Goal: Answer question/provide support

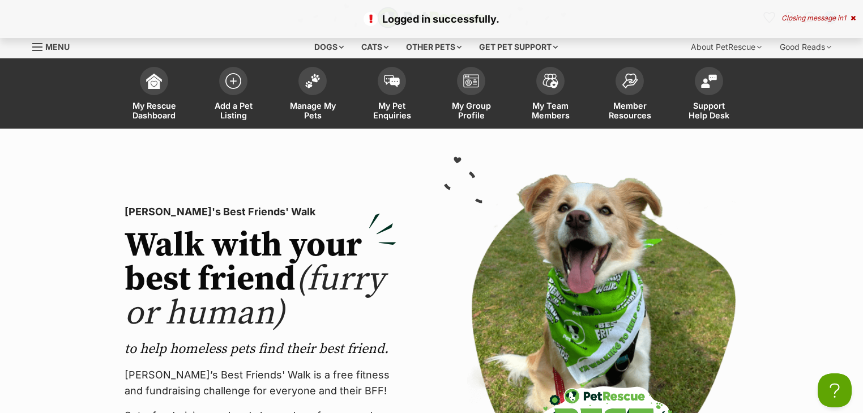
click at [851, 18] on icon at bounding box center [853, 18] width 5 height 7
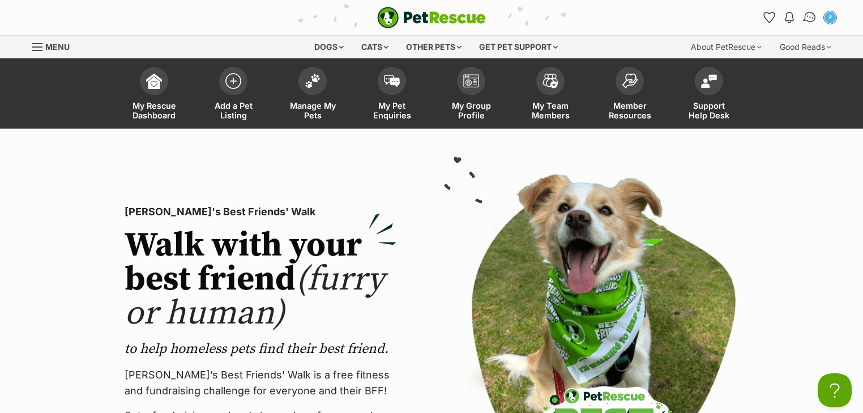
click at [814, 15] on img "Conversations" at bounding box center [810, 17] width 15 height 15
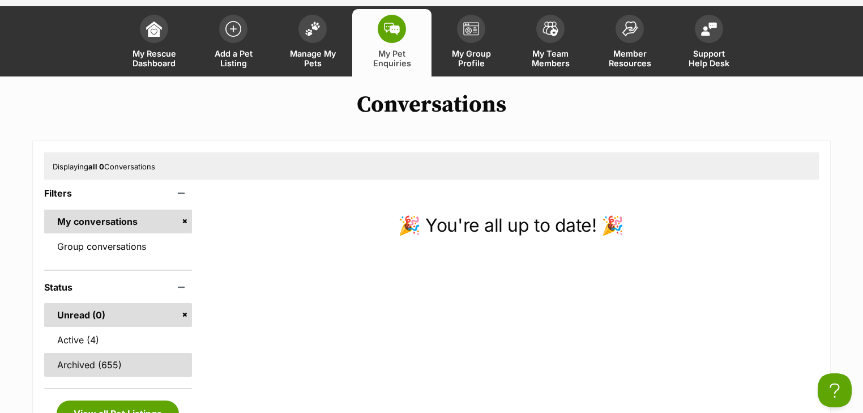
scroll to position [136, 0]
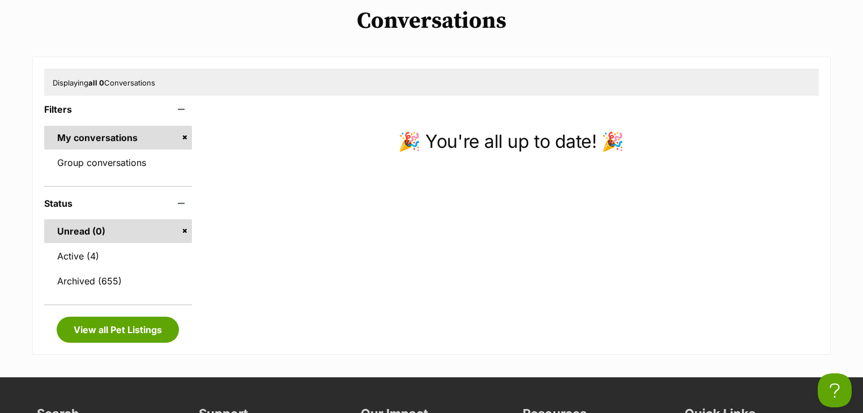
click at [78, 237] on link "Unread (0)" at bounding box center [118, 231] width 148 height 24
click at [77, 250] on link "Active (4)" at bounding box center [118, 256] width 148 height 24
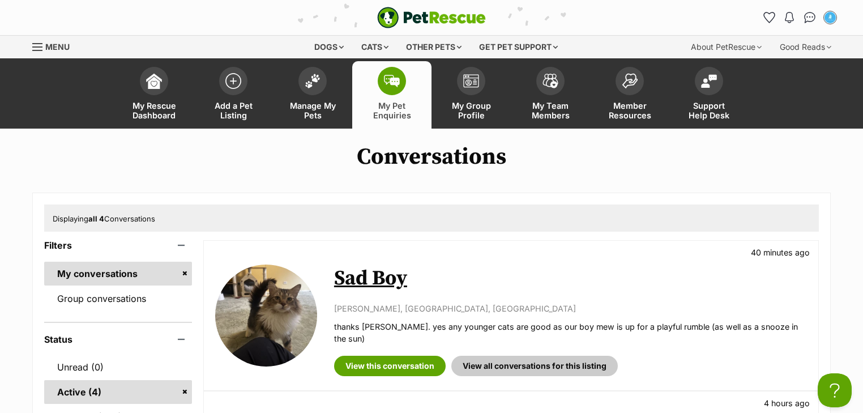
click at [353, 283] on link "Sad Boy" at bounding box center [370, 278] width 73 height 25
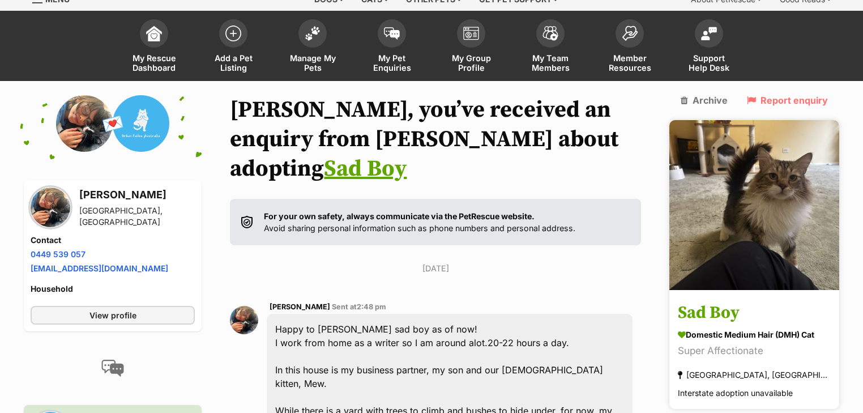
click at [776, 229] on img at bounding box center [754, 205] width 170 height 170
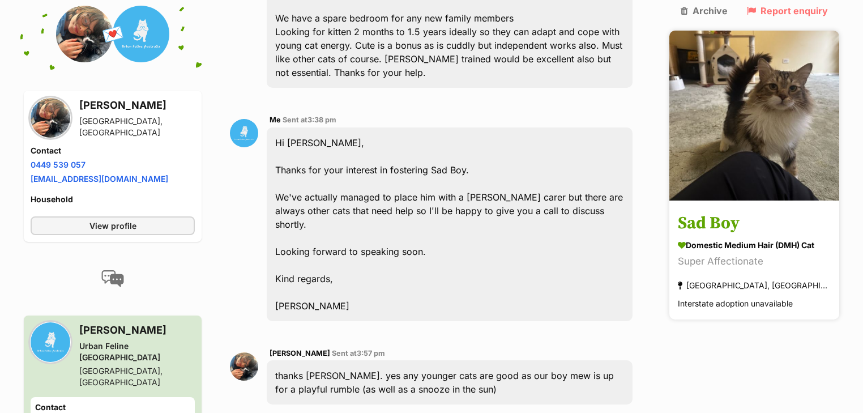
scroll to position [851, 0]
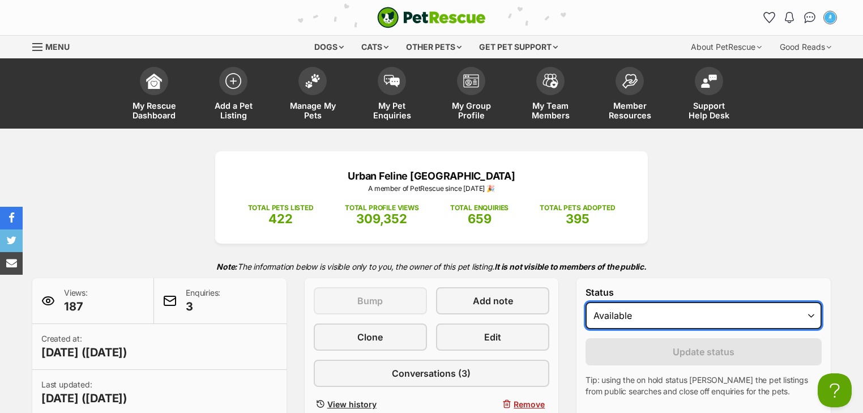
click at [690, 319] on select "Draft - not available as listing has enquires Available On hold Adopted" at bounding box center [704, 315] width 236 height 27
select select "on_hold"
click at [586, 302] on select "Draft - not available as listing has enquires Available On hold Adopted" at bounding box center [704, 315] width 236 height 27
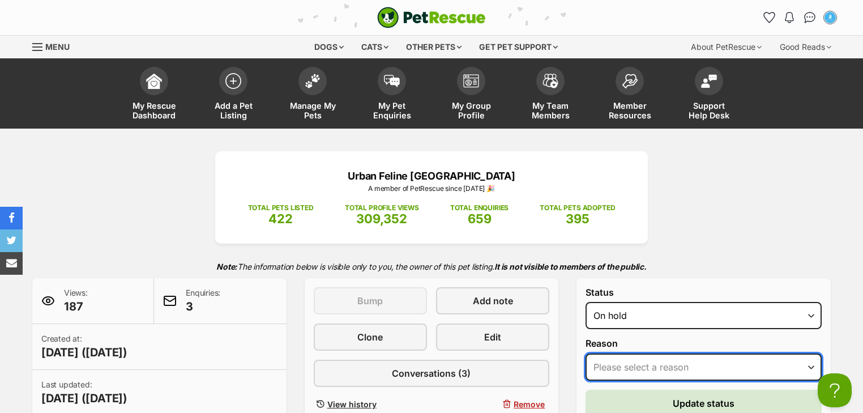
click at [645, 364] on select "Please select a reason Medical reasons Reviewing applications Adoption pending …" at bounding box center [704, 366] width 236 height 27
select select "reviewing_applications"
click at [586, 353] on select "Please select a reason Medical reasons Reviewing applications Adoption pending …" at bounding box center [704, 366] width 236 height 27
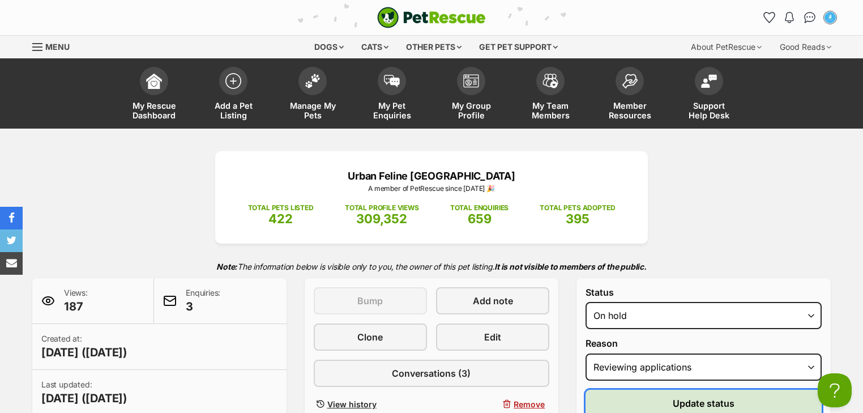
click at [695, 396] on span "Update status" at bounding box center [704, 403] width 62 height 14
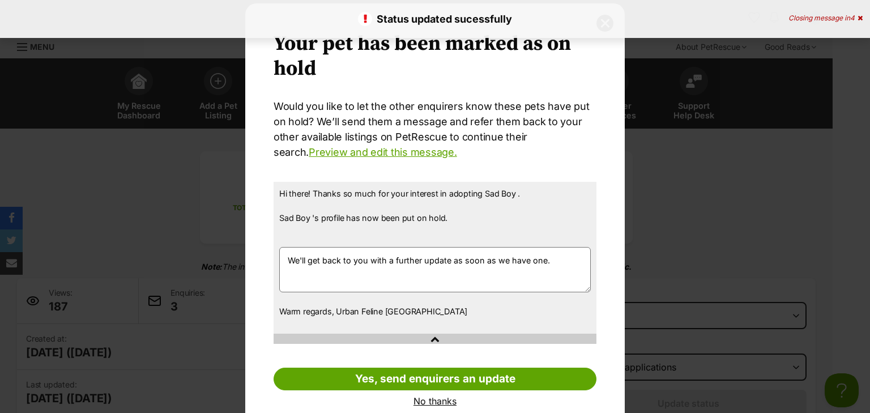
scroll to position [47, 0]
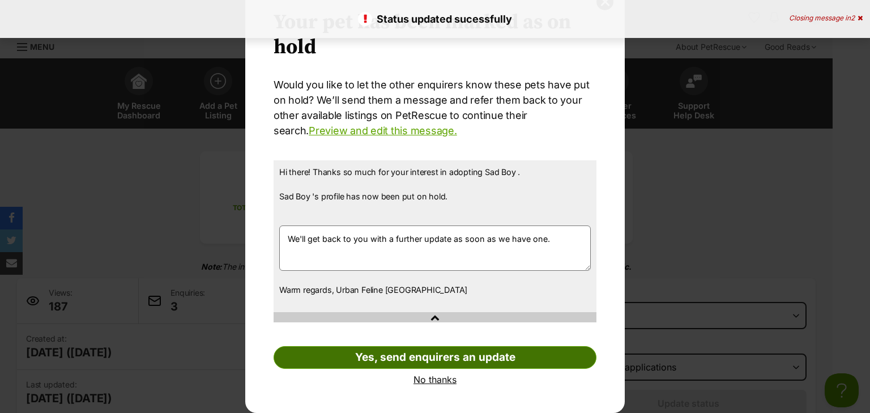
click at [461, 362] on link "Yes, send enquirers an update" at bounding box center [435, 357] width 323 height 23
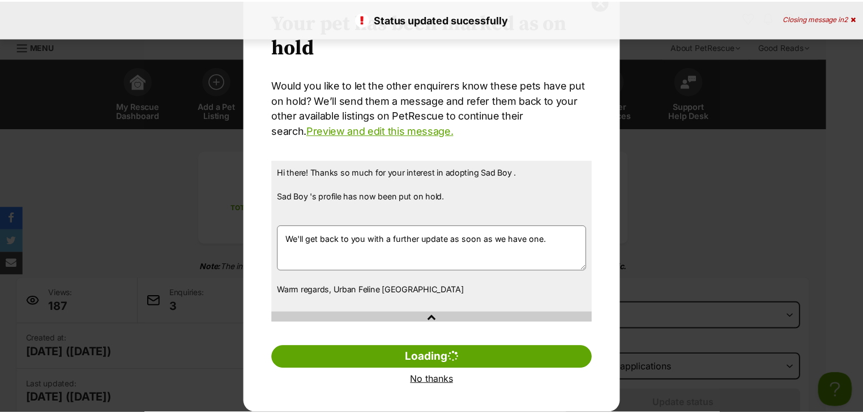
scroll to position [0, 0]
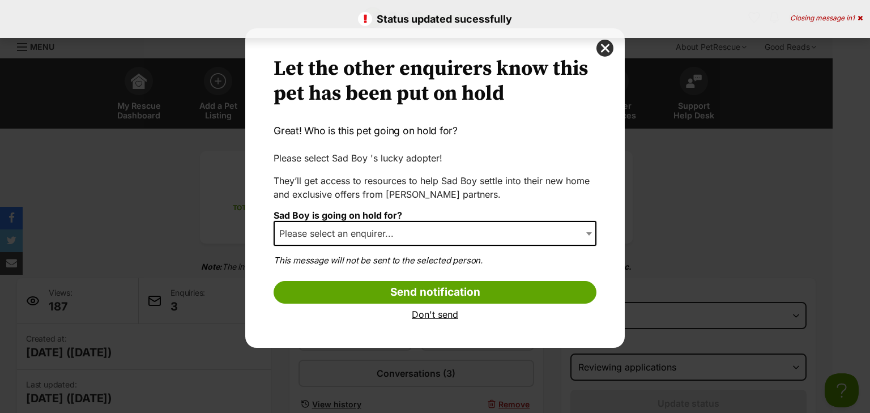
click at [389, 241] on span "Please select an enquirer..." at bounding box center [435, 233] width 323 height 25
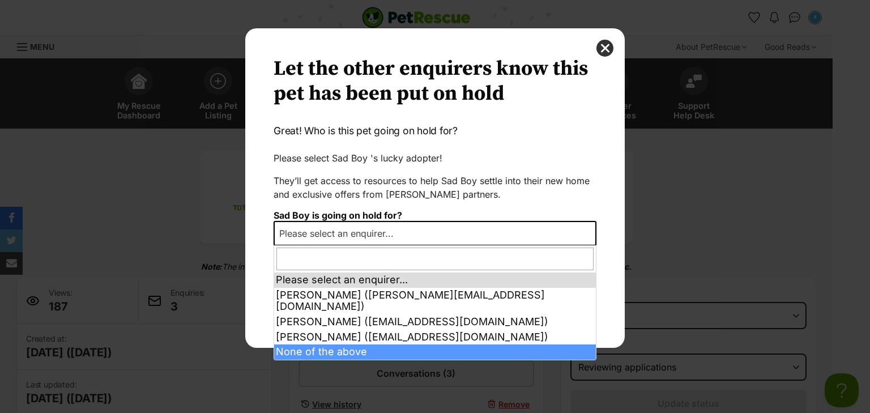
select select "other"
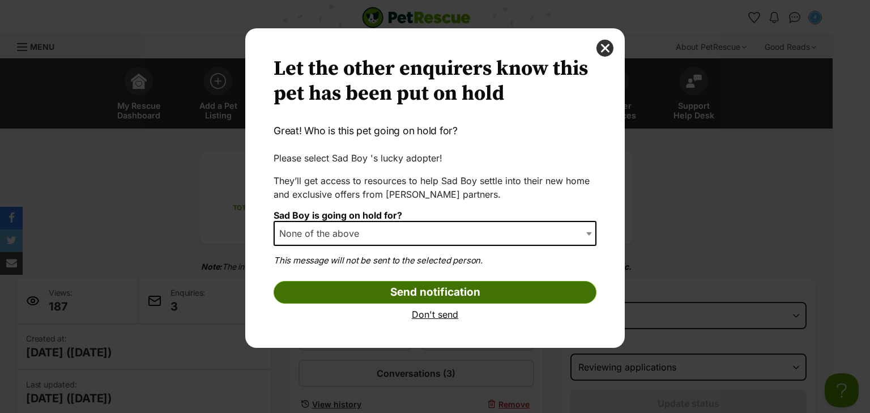
click at [401, 299] on input "Send notification" at bounding box center [435, 292] width 323 height 23
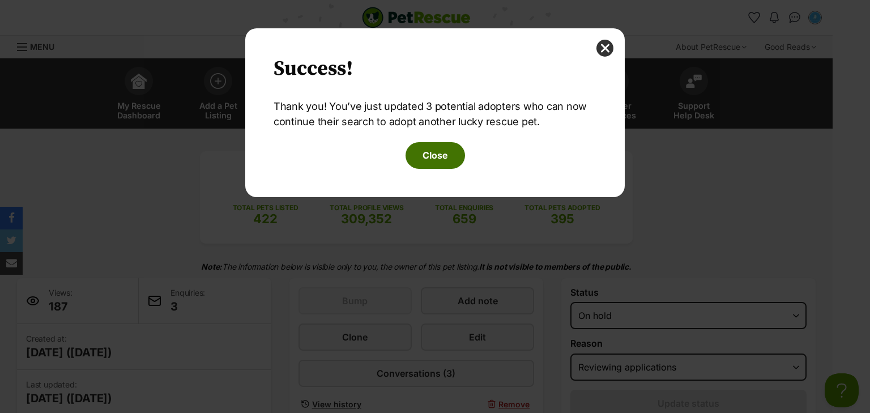
click at [437, 161] on button "Close" at bounding box center [435, 155] width 59 height 26
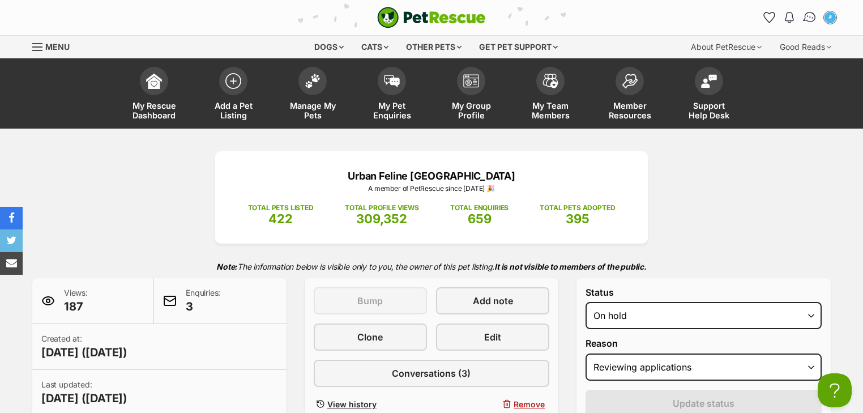
click at [804, 14] on link "Conversations" at bounding box center [809, 17] width 23 height 23
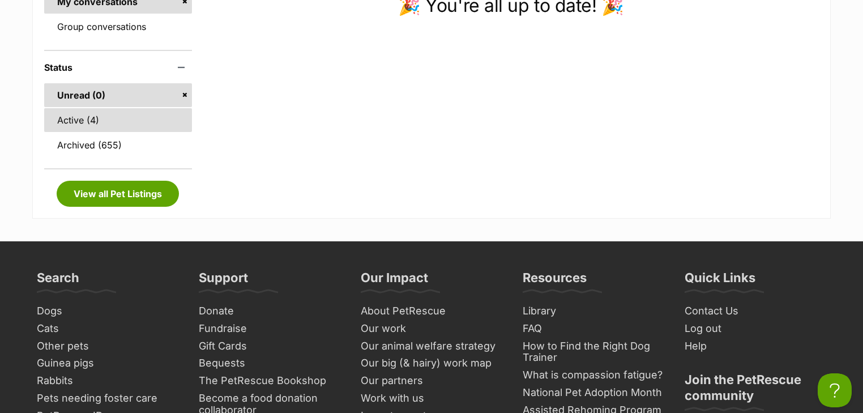
click at [113, 125] on link "Active (4)" at bounding box center [118, 120] width 148 height 24
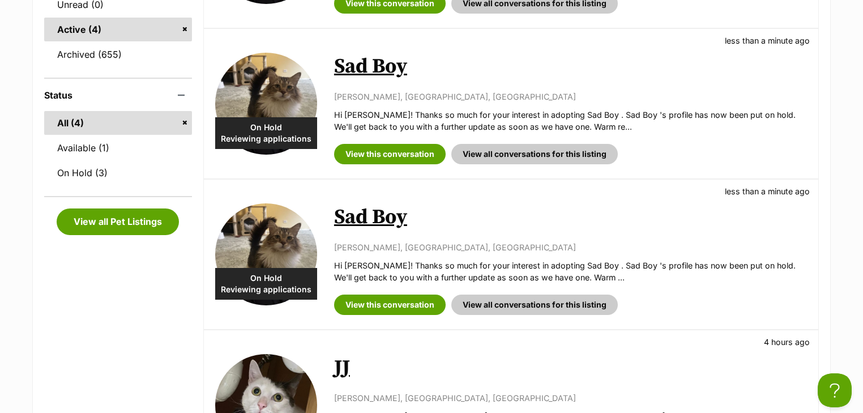
scroll to position [317, 0]
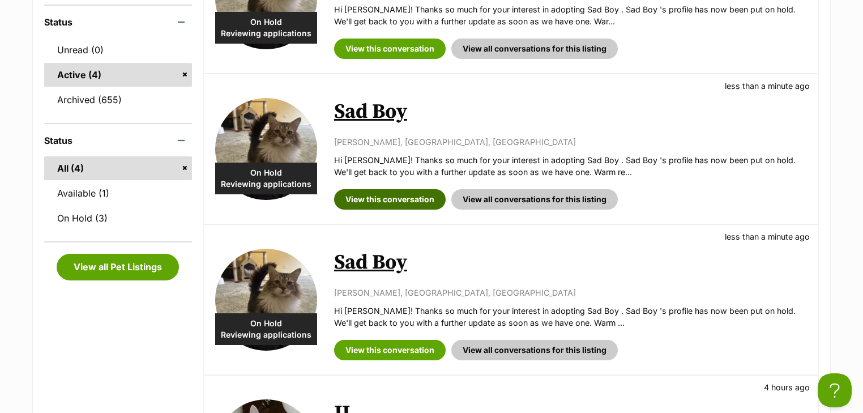
click at [377, 191] on link "View this conversation" at bounding box center [390, 199] width 112 height 20
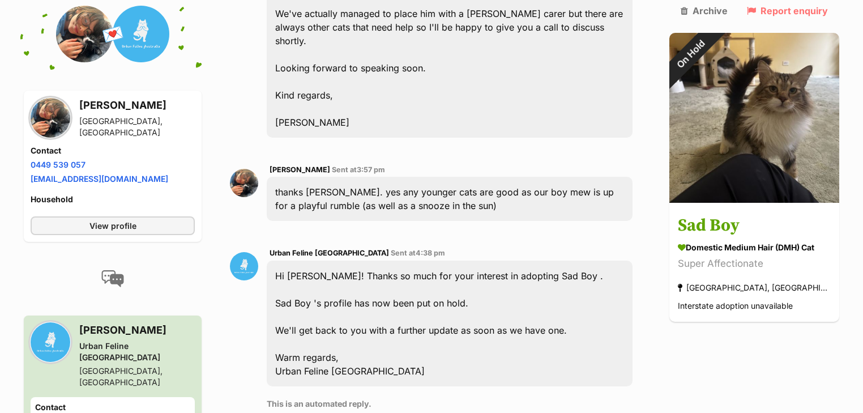
scroll to position [992, 0]
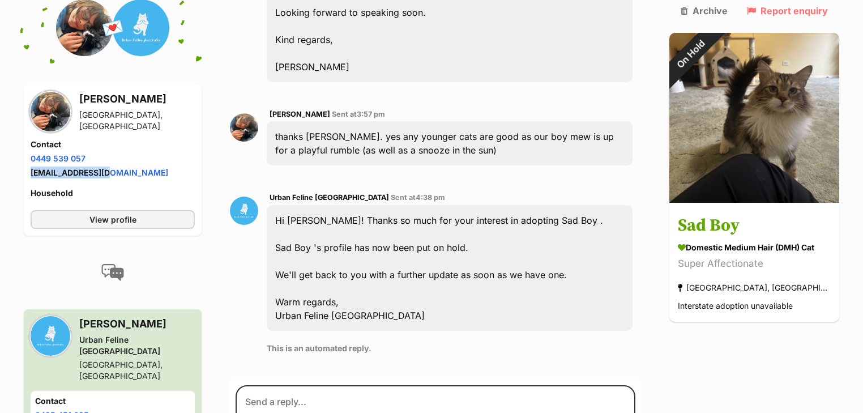
drag, startPoint x: 122, startPoint y: 112, endPoint x: 25, endPoint y: 108, distance: 96.9
click at [25, 108] on div "nadeah miranda Cheltenham, VIC Contact Phone number Phone number 0449 539 057 E…" at bounding box center [113, 159] width 178 height 151
copy link "nadeah@nadeah.com"
